Goal: Find specific page/section: Find specific page/section

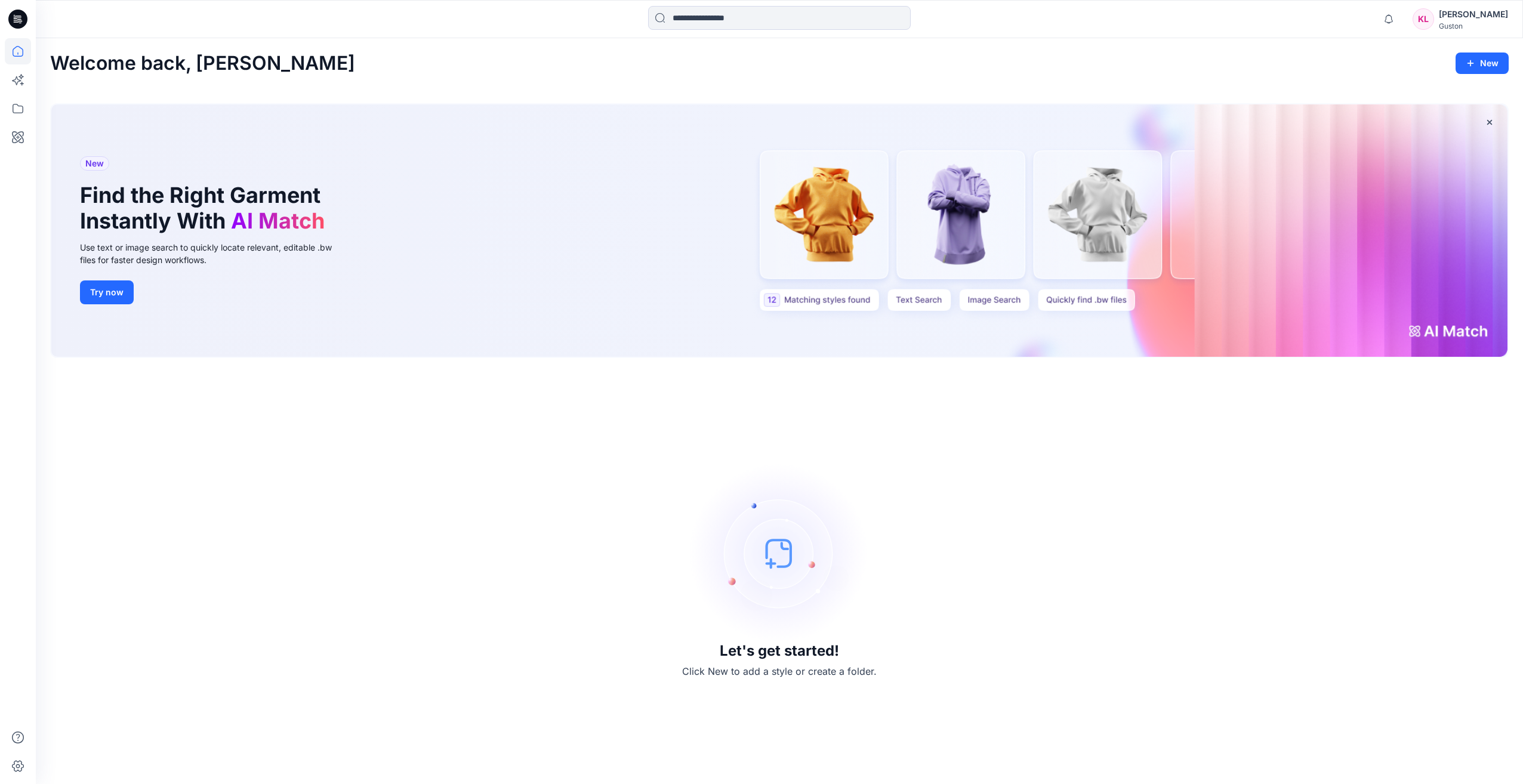
click at [1455, 11] on div "[PERSON_NAME]" at bounding box center [1473, 14] width 69 height 14
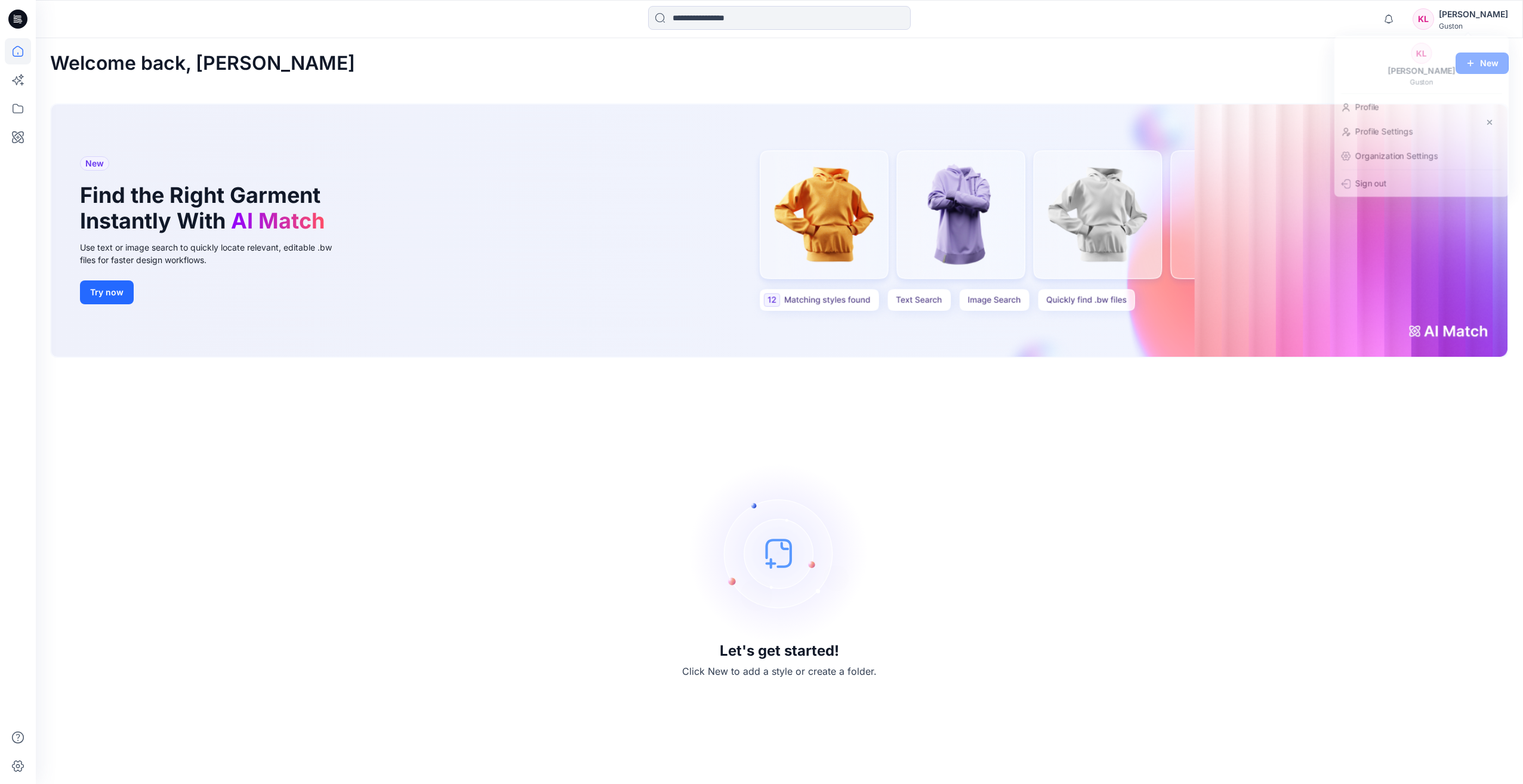
click at [1228, 53] on div "Welcome back, Karolina New" at bounding box center [779, 63] width 1458 height 22
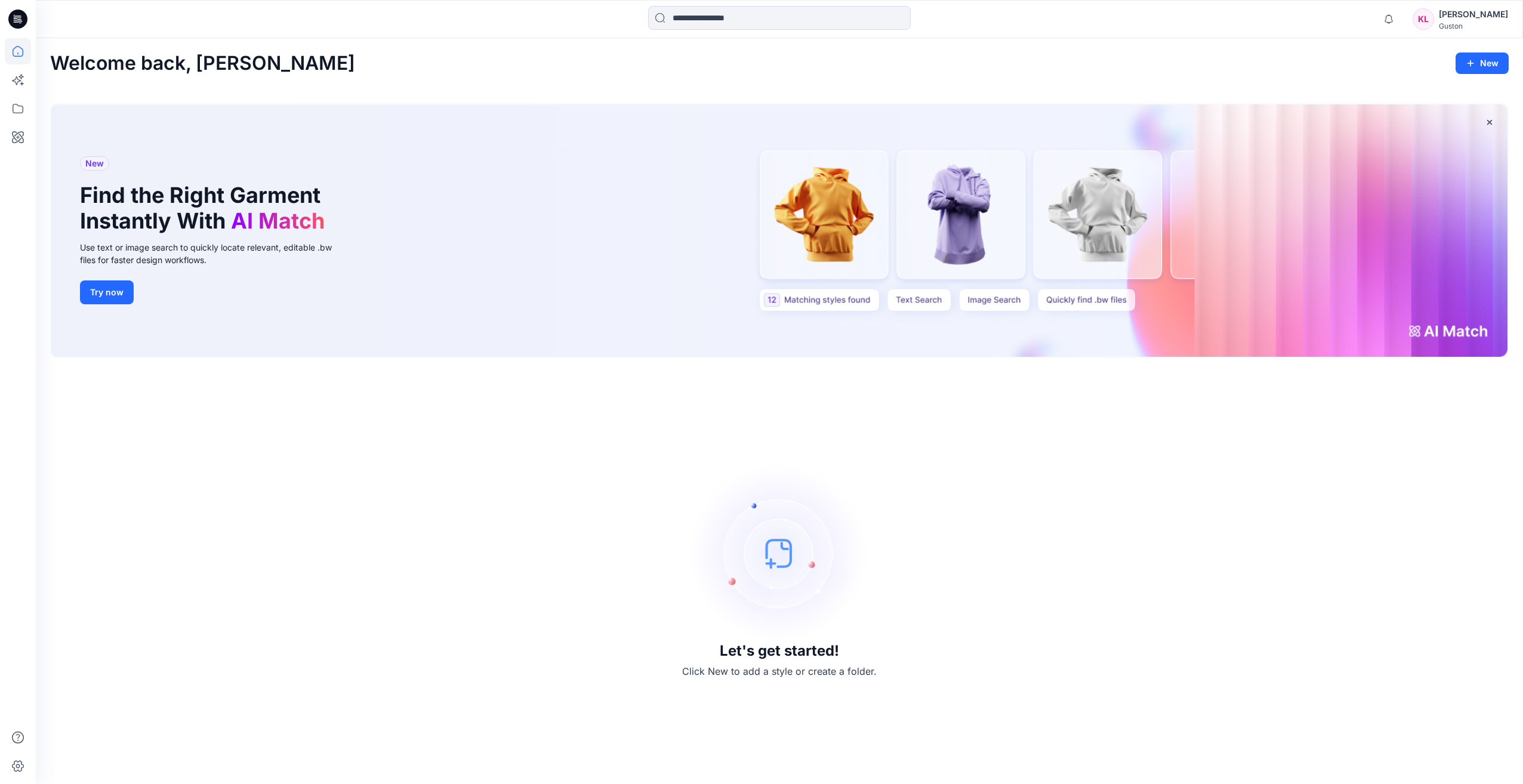
click at [1446, 76] on div "Welcome back, Karolina New New Find the Right Garment Instantly With AI Match U…" at bounding box center [779, 411] width 1487 height 746
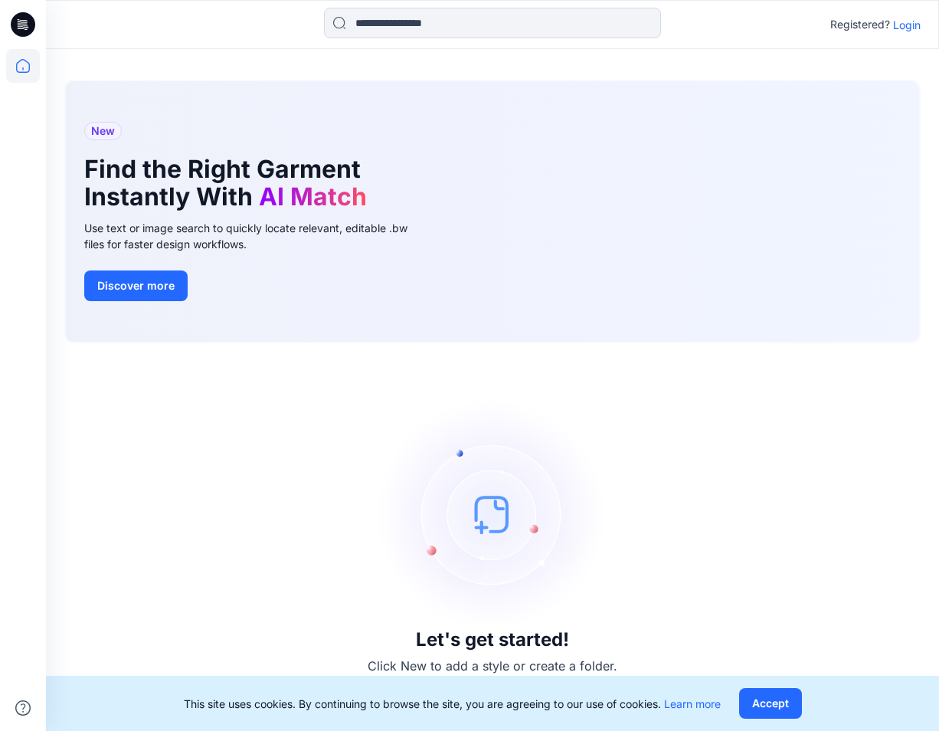
click at [819, 459] on div "Let's get started! Click New to add a style or create a folder." at bounding box center [492, 537] width 856 height 351
click at [870, 461] on div "Let's get started! Click New to add a style or create a folder." at bounding box center [492, 537] width 856 height 351
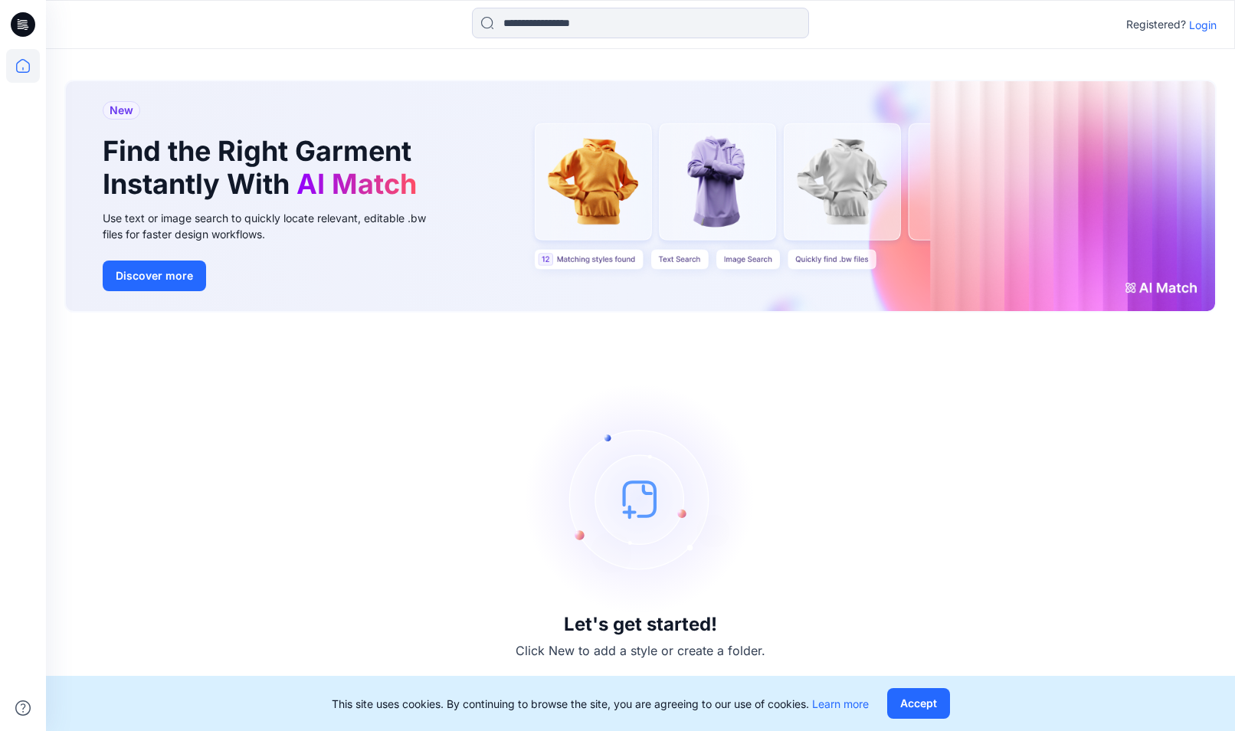
click at [1204, 22] on p "Login" at bounding box center [1203, 25] width 28 height 16
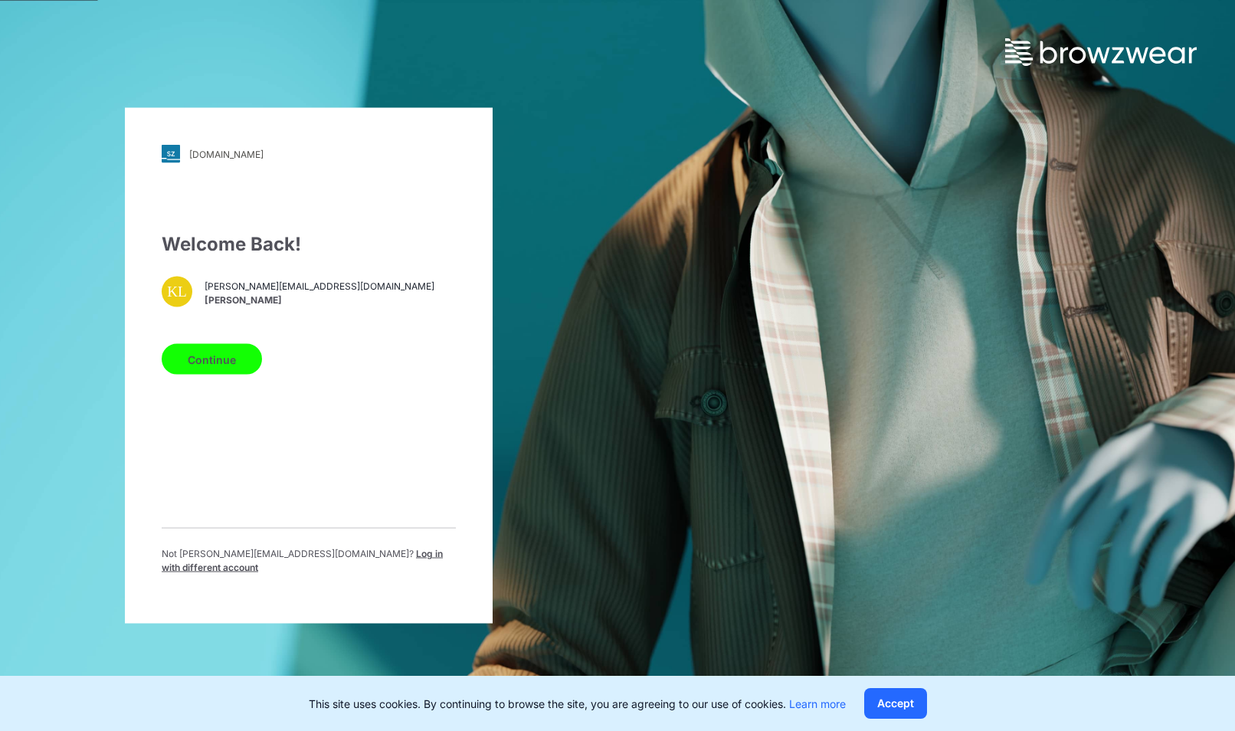
click at [233, 355] on button "Continue" at bounding box center [212, 359] width 100 height 31
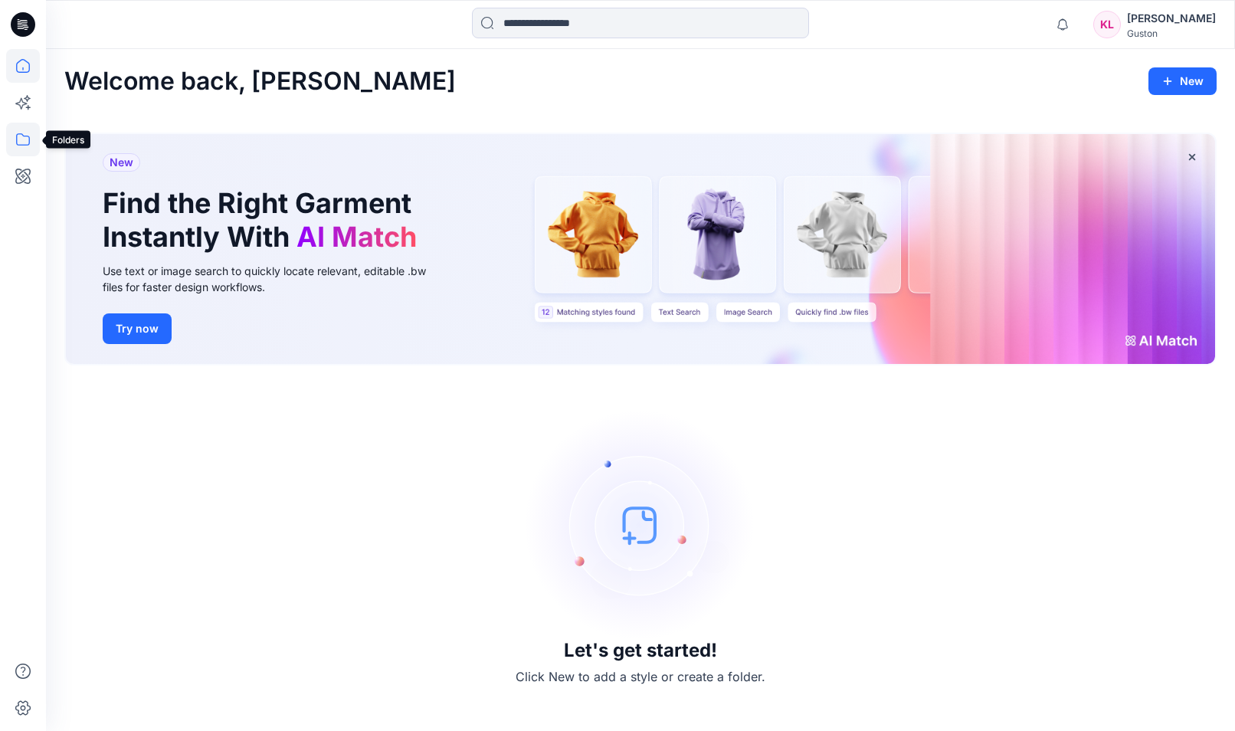
click at [21, 139] on icon at bounding box center [23, 140] width 34 height 34
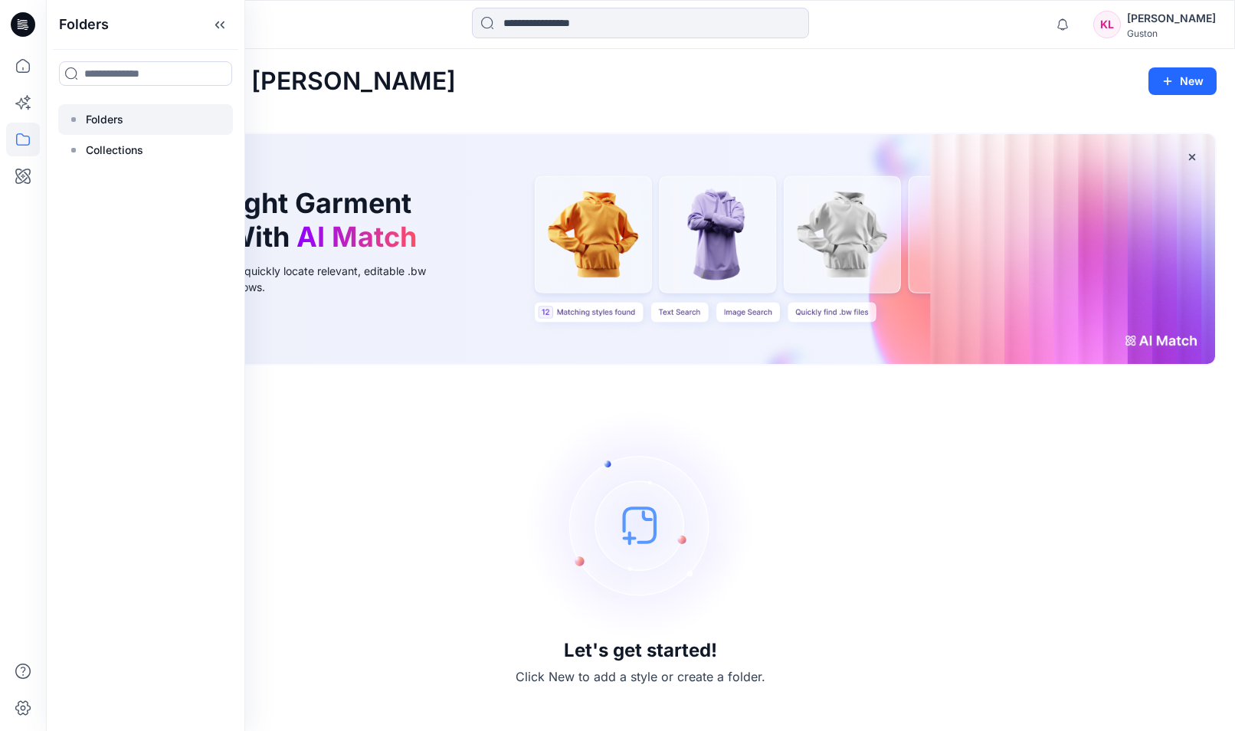
click at [101, 118] on p "Folders" at bounding box center [105, 119] width 38 height 18
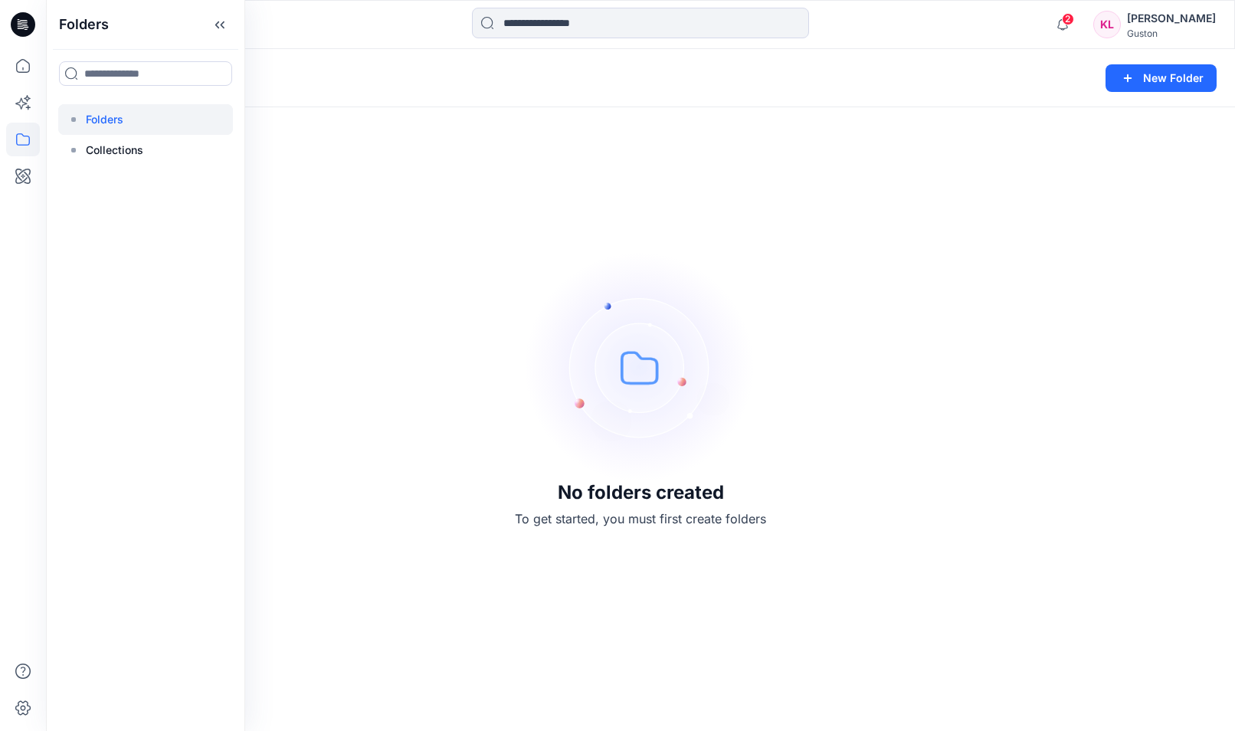
click at [97, 112] on p "Folders" at bounding box center [105, 119] width 38 height 18
click at [113, 119] on p "Folders" at bounding box center [105, 119] width 38 height 18
click at [120, 153] on p "Collections" at bounding box center [114, 150] width 57 height 18
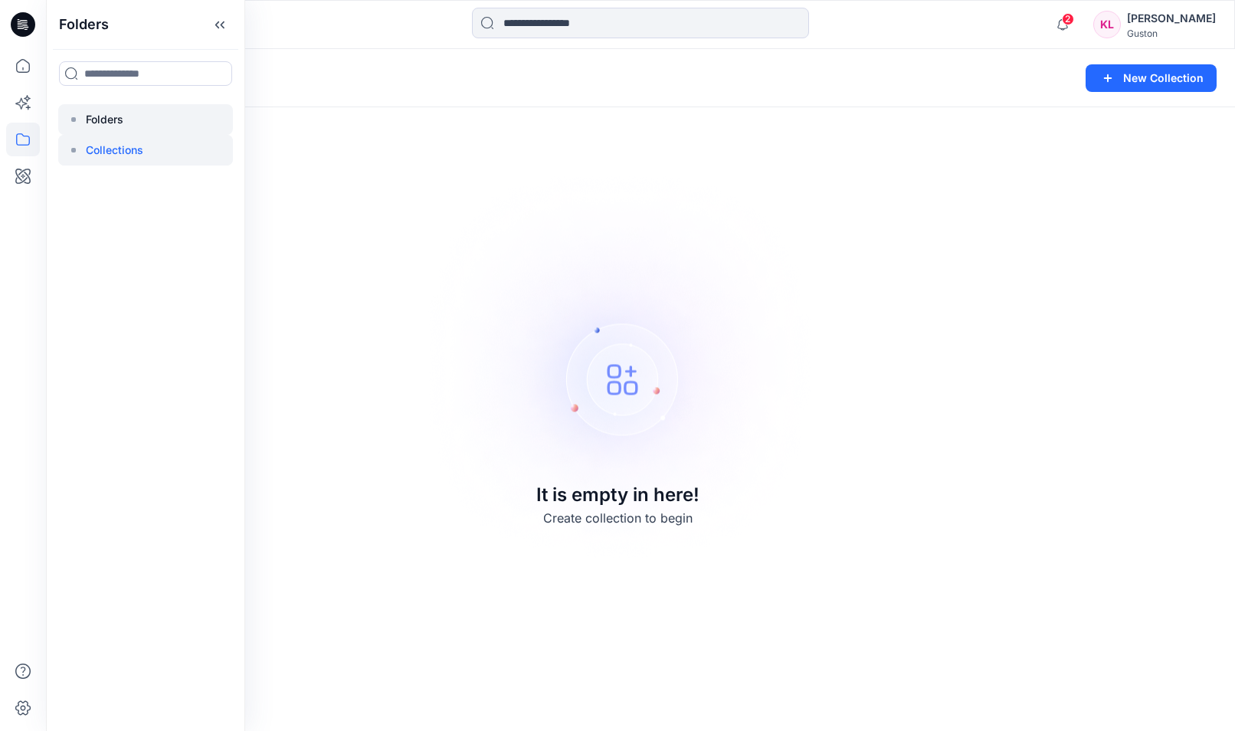
click at [113, 117] on p "Folders" at bounding box center [105, 119] width 38 height 18
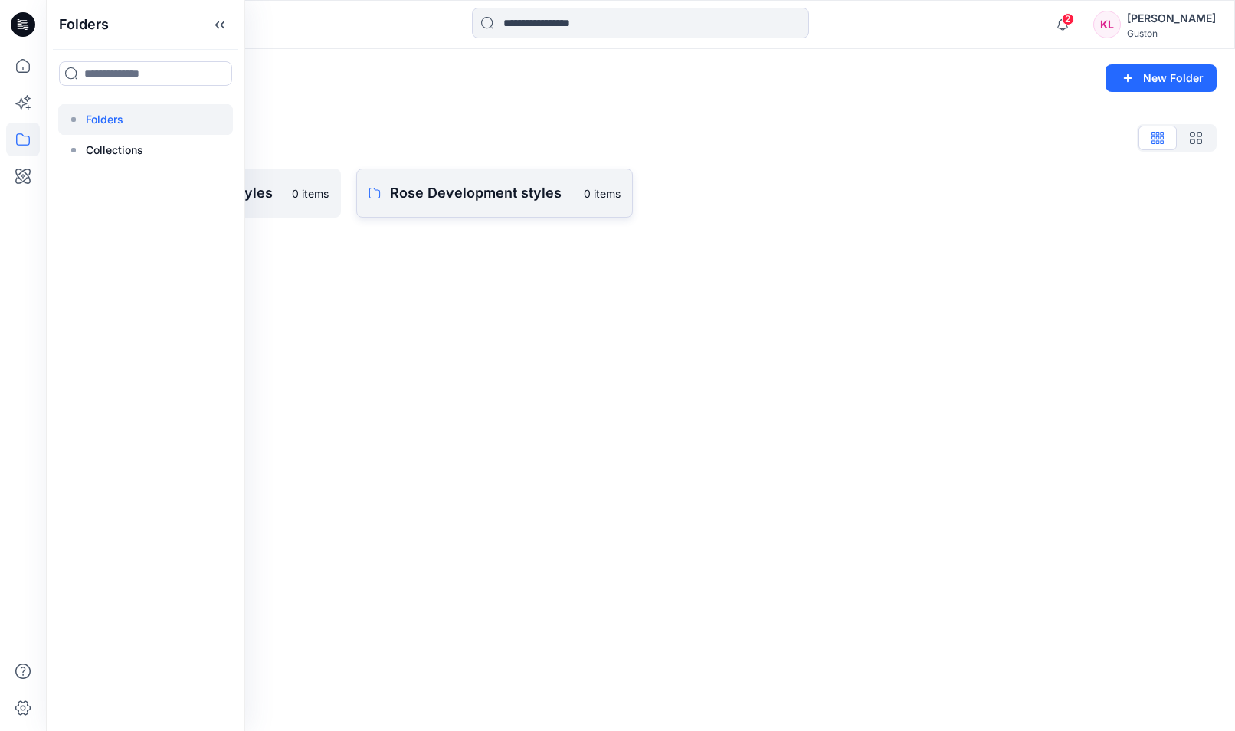
click at [503, 193] on p "Rose Development styles" at bounding box center [482, 192] width 185 height 21
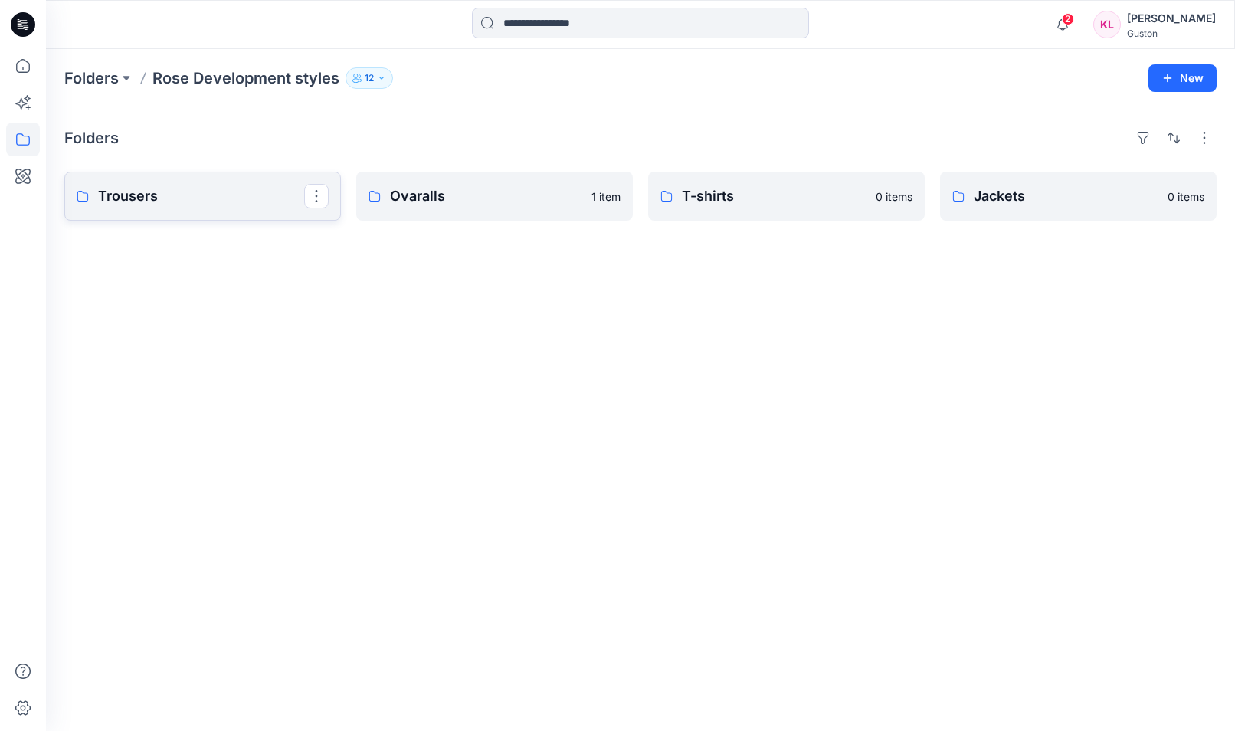
click at [140, 192] on p "Trousers" at bounding box center [201, 195] width 206 height 21
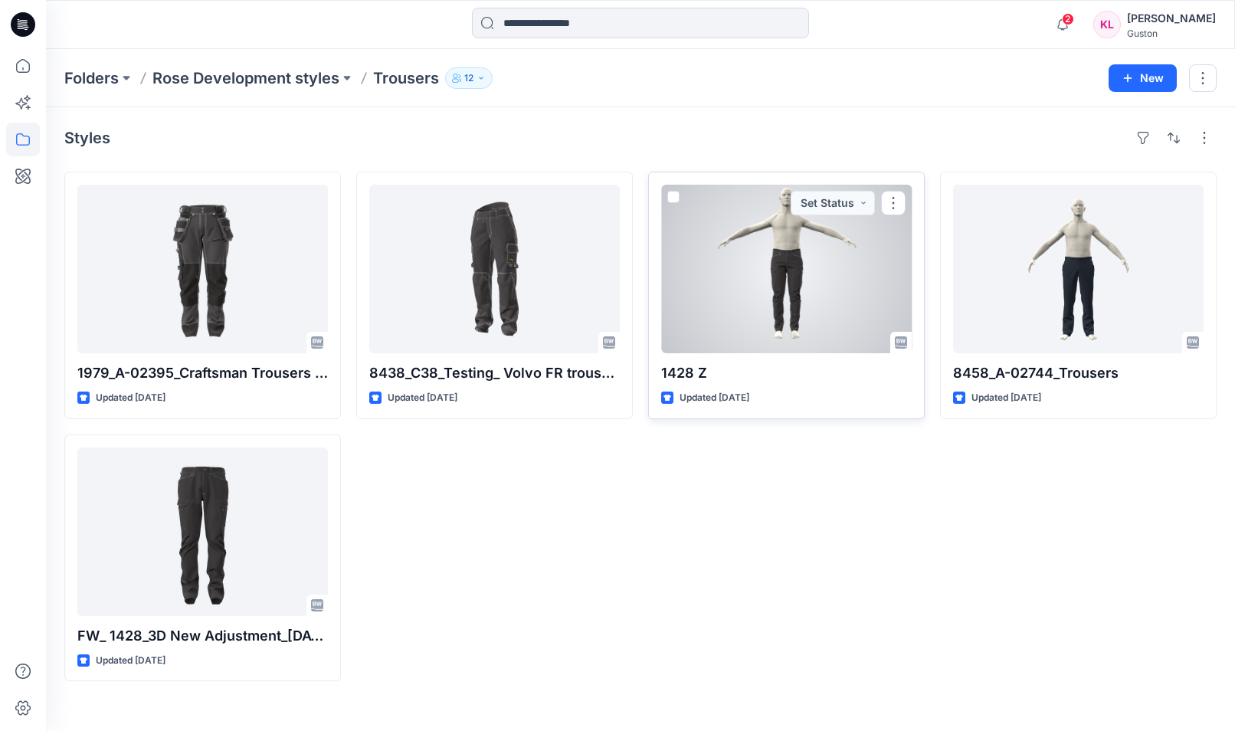
click at [776, 258] on div at bounding box center [786, 269] width 251 height 169
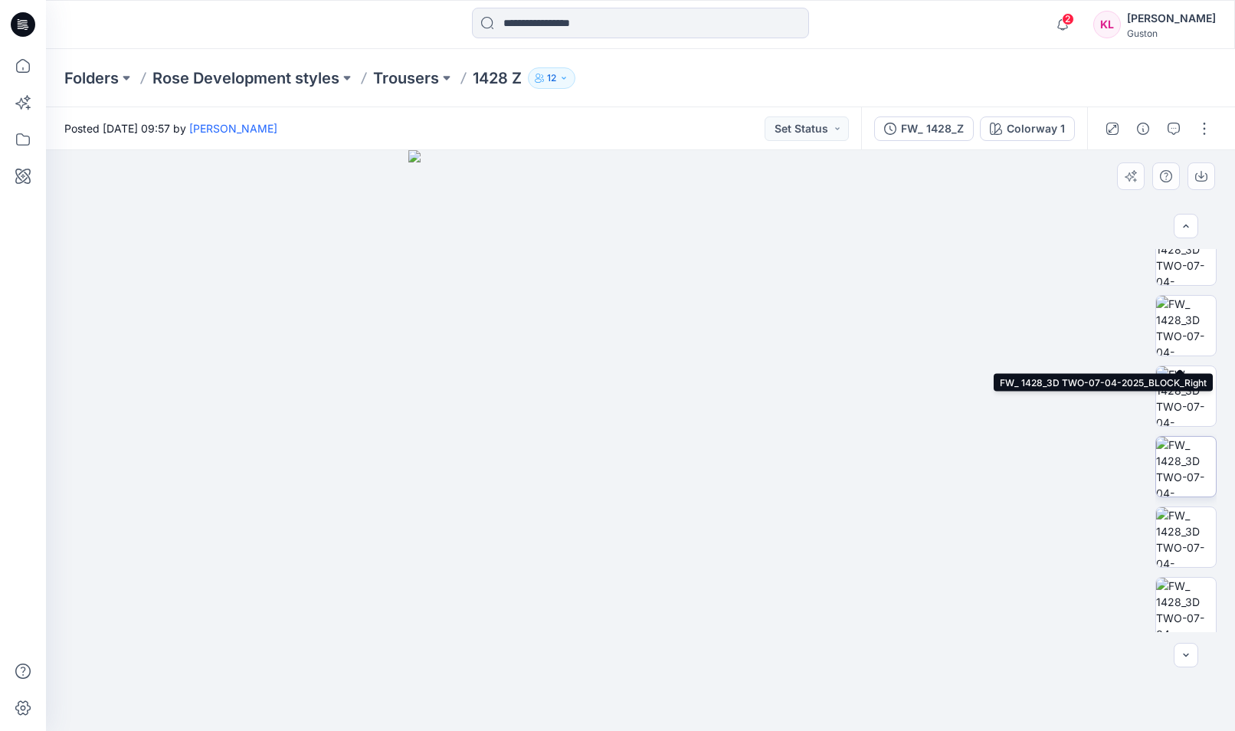
scroll to position [460, 0]
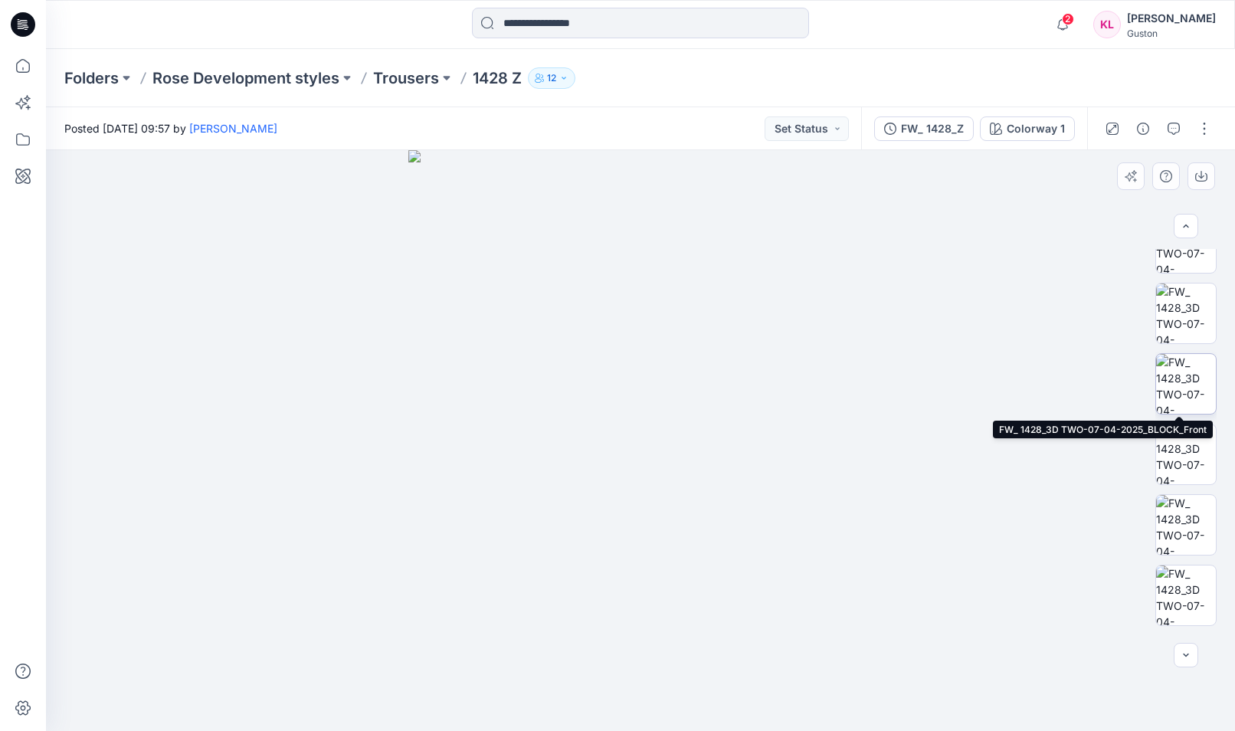
click at [1190, 360] on img at bounding box center [1186, 384] width 60 height 60
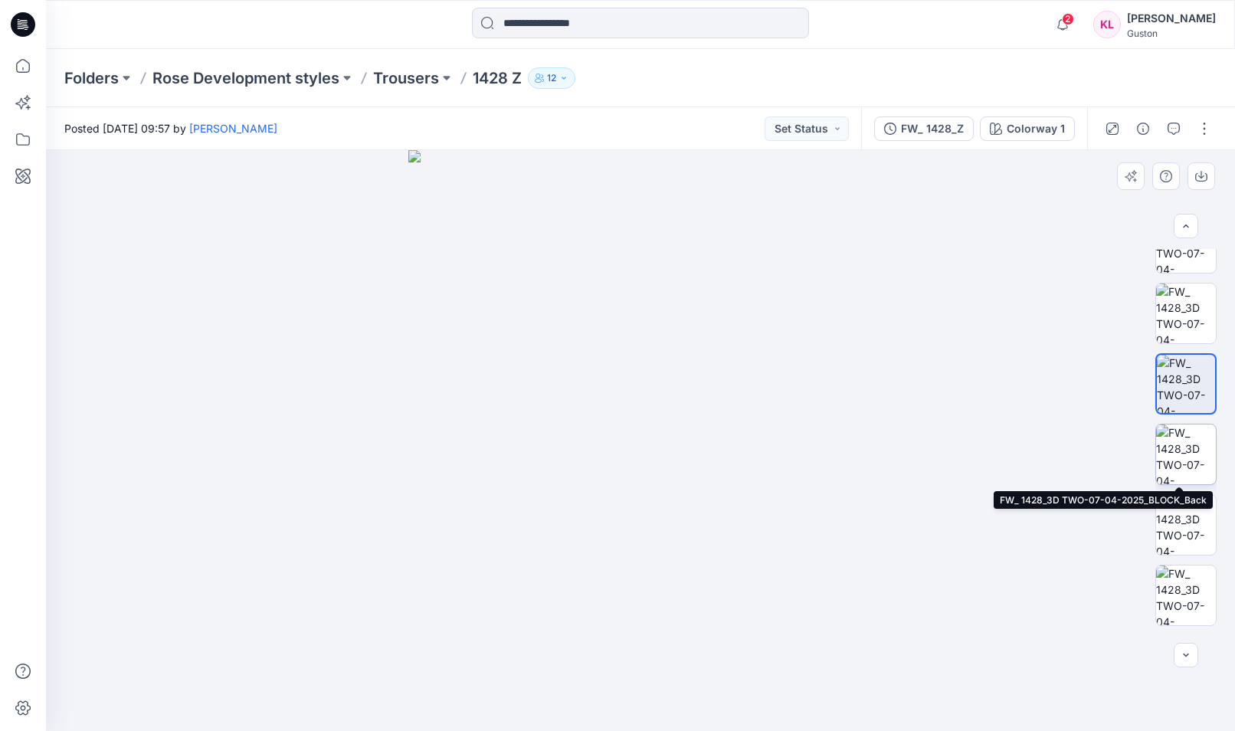
click at [1189, 447] on img at bounding box center [1186, 454] width 60 height 60
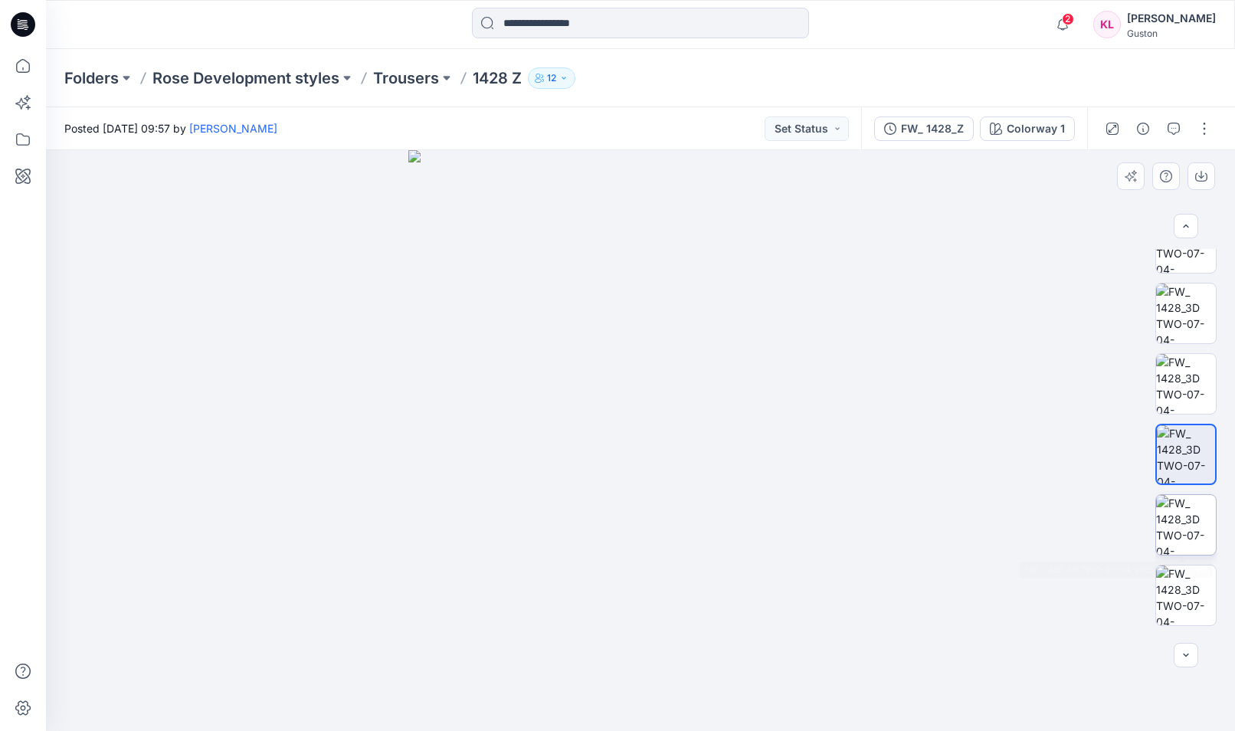
click at [1181, 510] on img at bounding box center [1186, 525] width 60 height 60
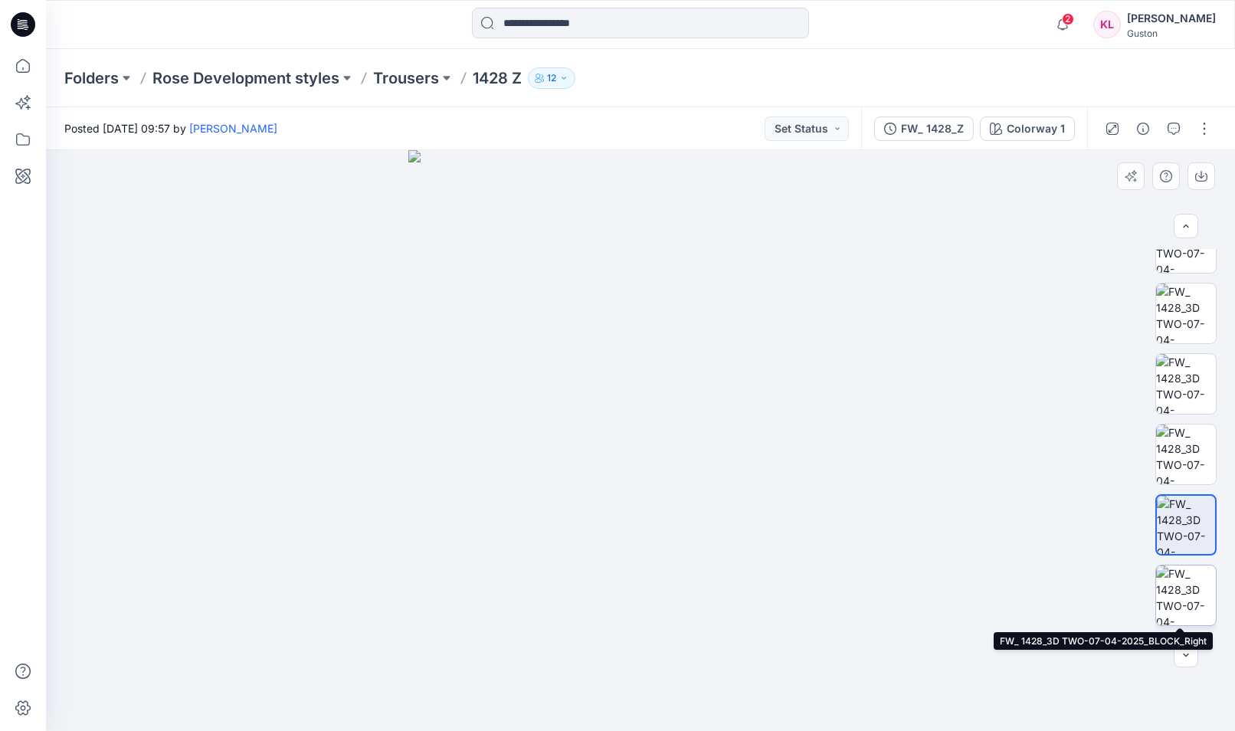
click at [1198, 581] on img at bounding box center [1186, 595] width 60 height 60
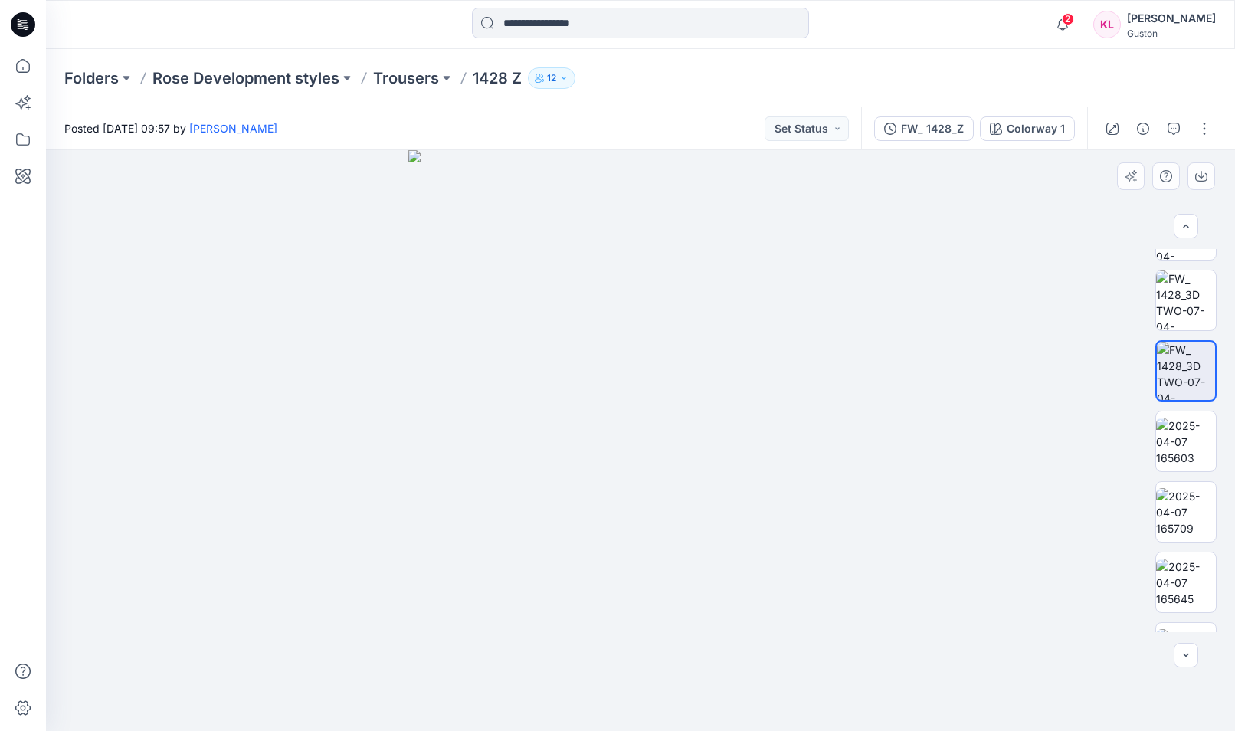
scroll to position [806, 0]
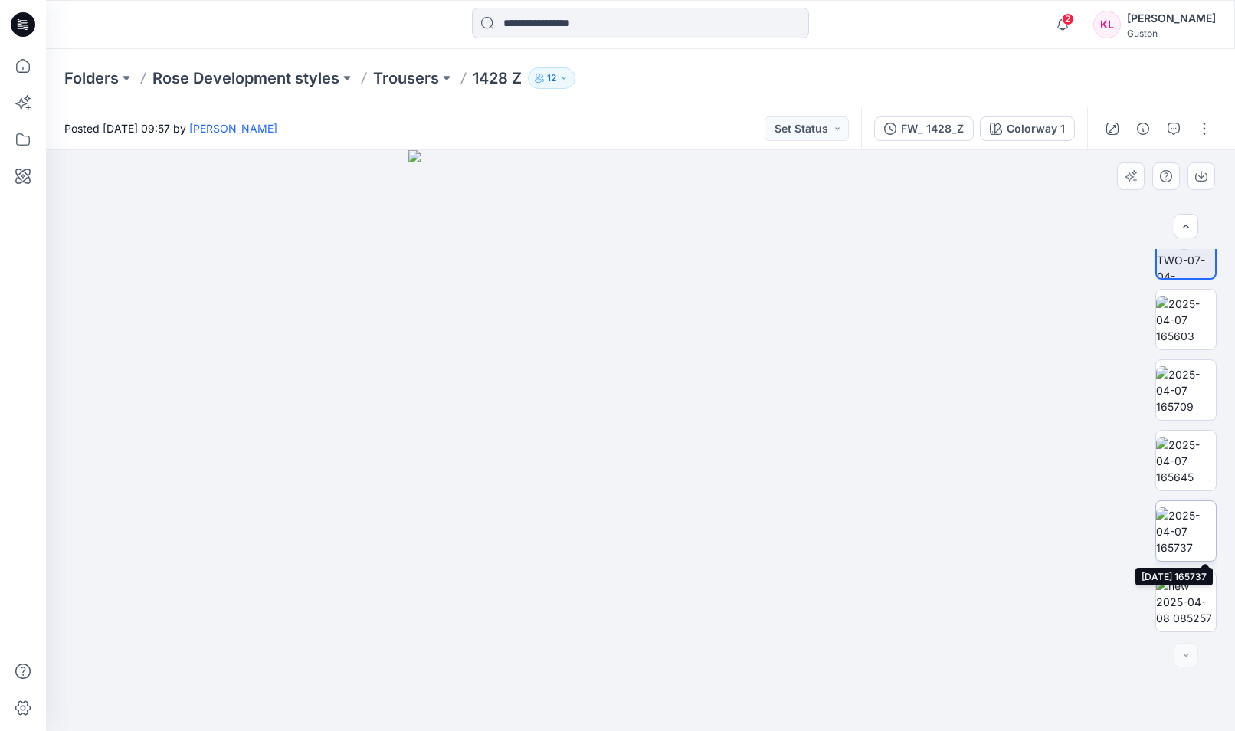
click at [1182, 544] on img at bounding box center [1186, 531] width 60 height 48
click at [1184, 455] on img at bounding box center [1186, 461] width 60 height 48
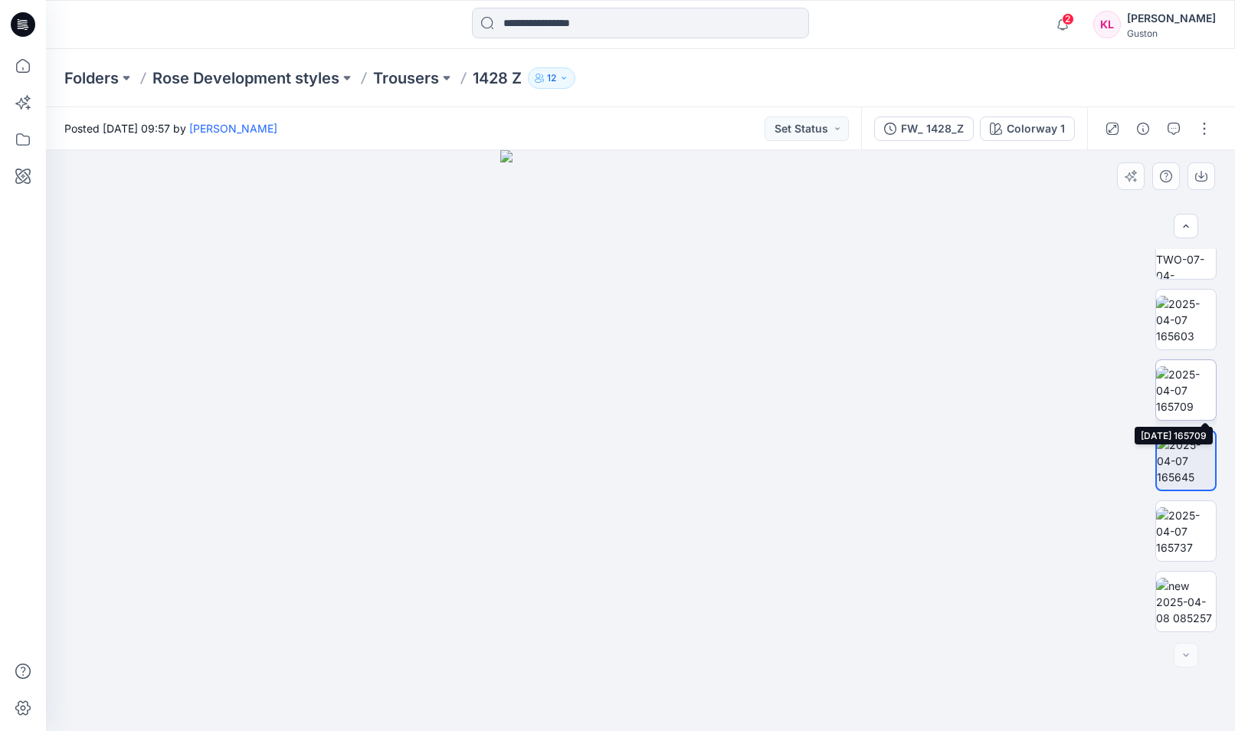
click at [1174, 391] on img at bounding box center [1186, 390] width 60 height 48
click at [1197, 337] on img at bounding box center [1186, 320] width 60 height 48
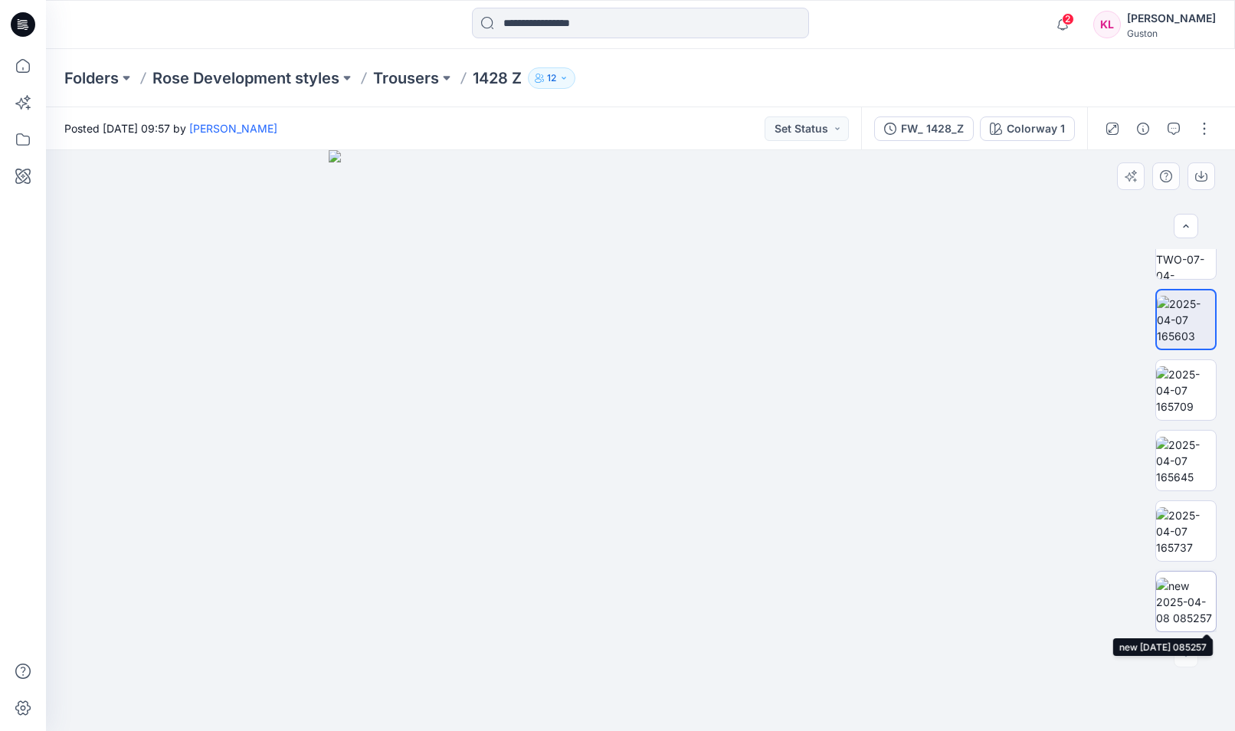
click at [1169, 605] on img at bounding box center [1186, 602] width 60 height 48
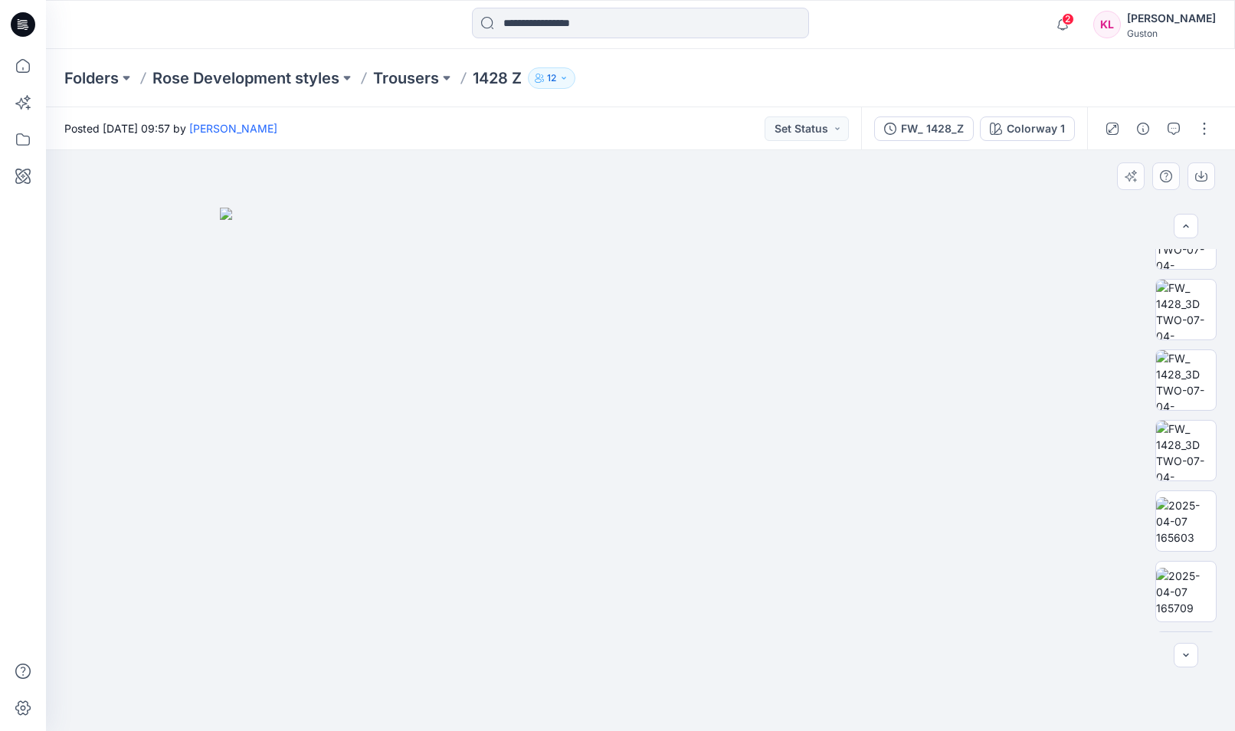
scroll to position [572, 0]
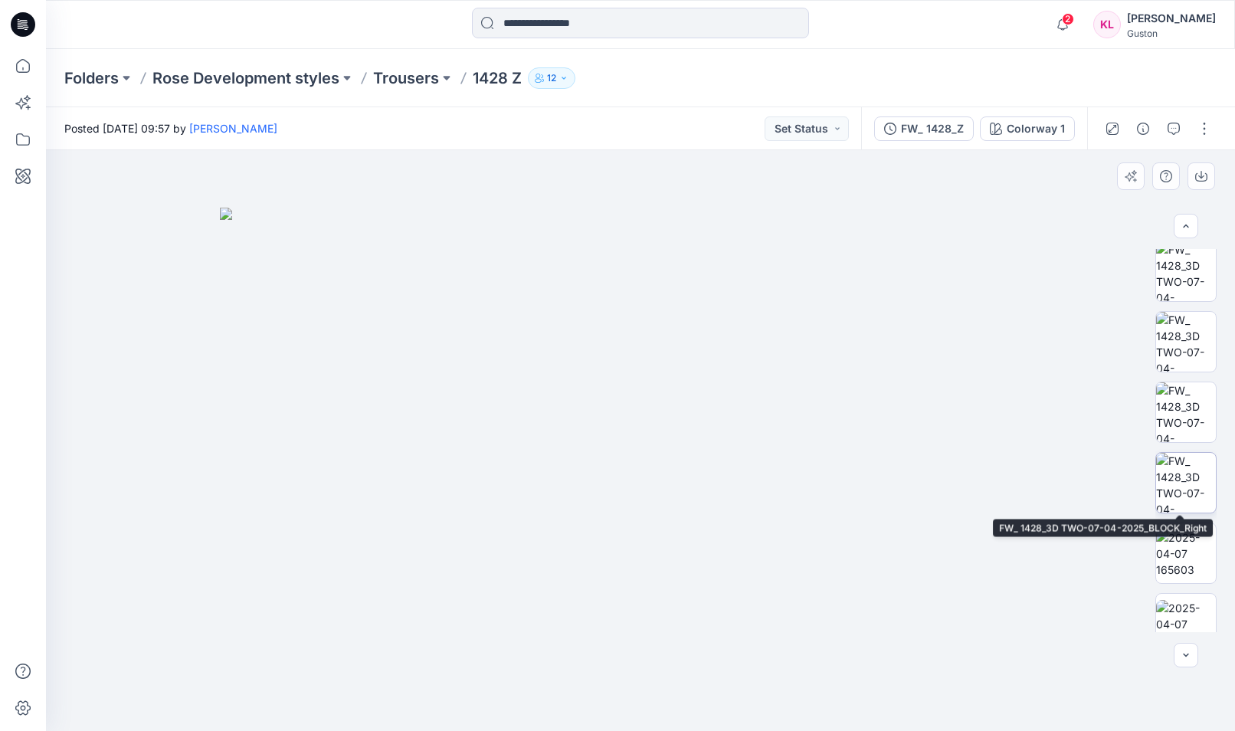
click at [1186, 474] on img at bounding box center [1186, 483] width 60 height 60
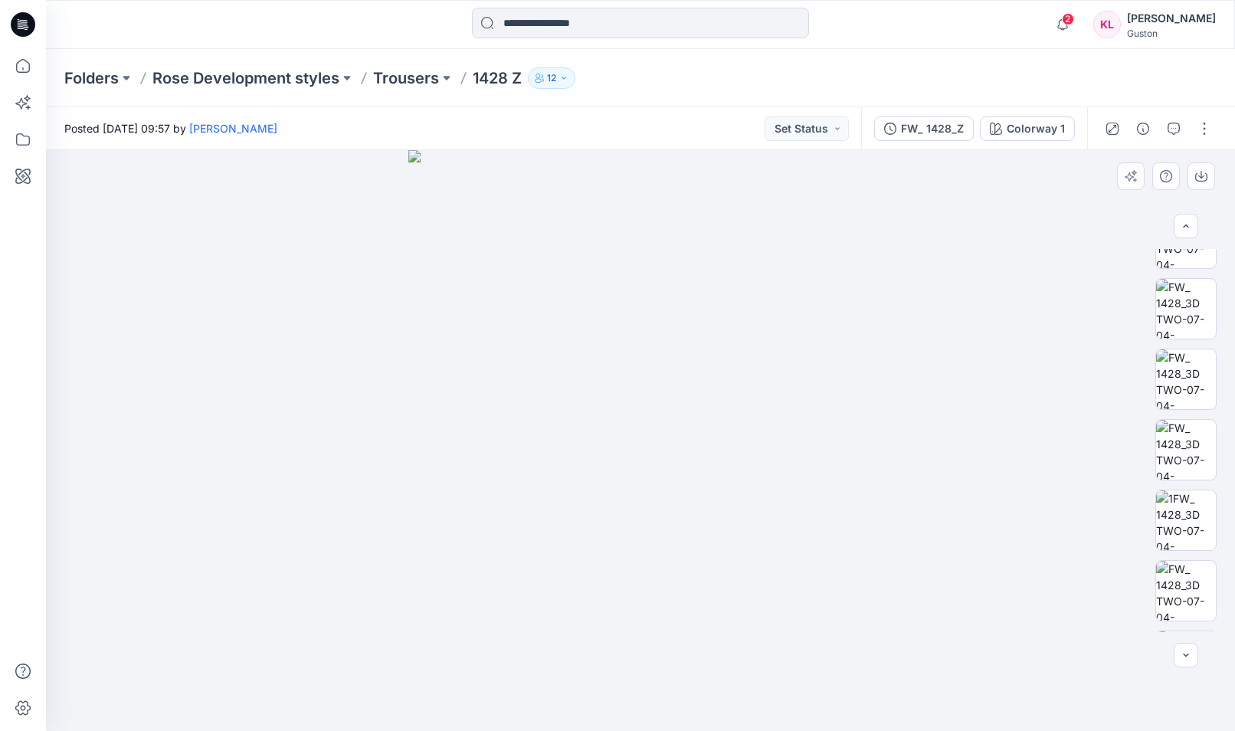
scroll to position [0, 0]
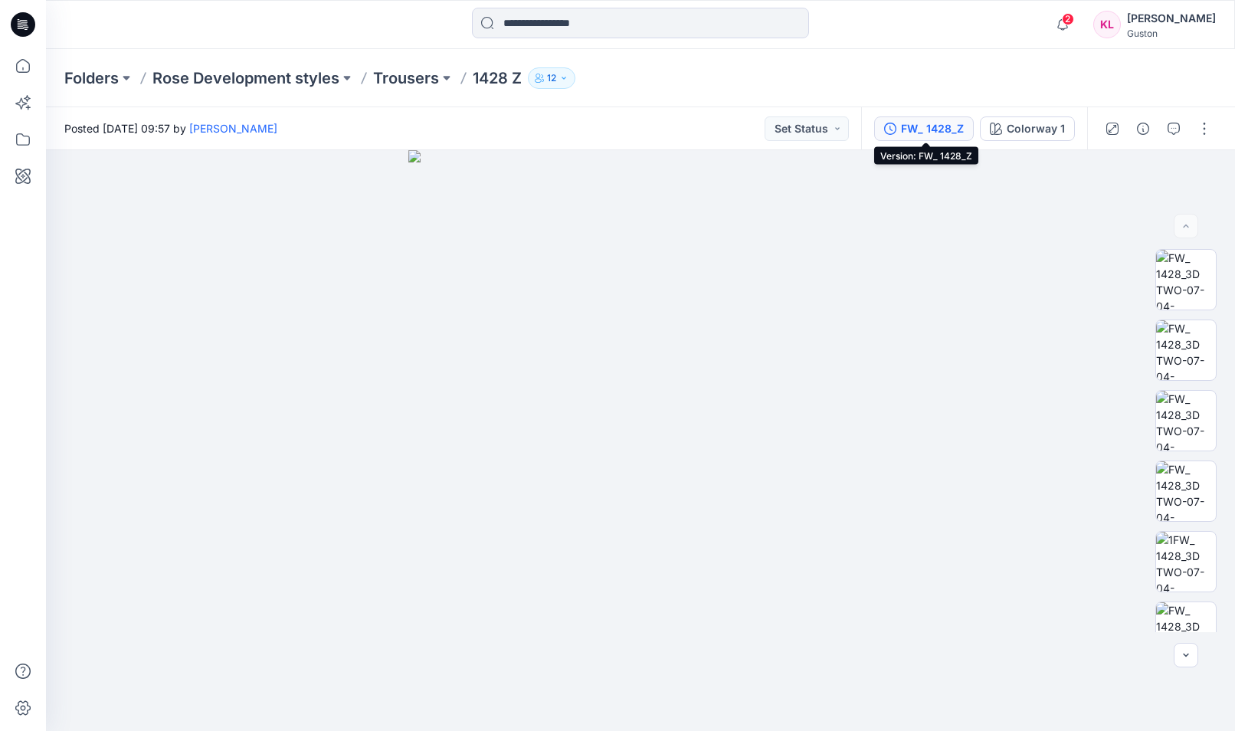
click at [902, 121] on button "FW_ 1428_Z" at bounding box center [924, 128] width 100 height 25
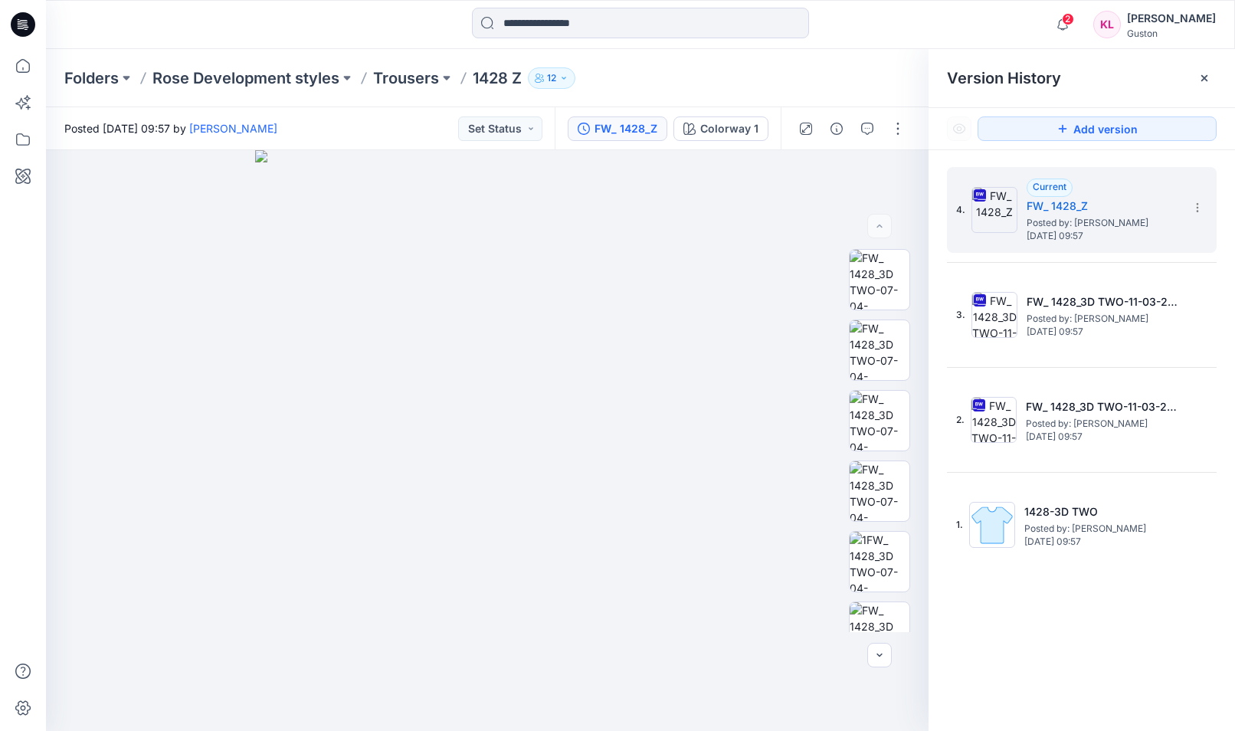
drag, startPoint x: 696, startPoint y: 215, endPoint x: 0, endPoint y: 313, distance: 702.5
